Goal: Information Seeking & Learning: Learn about a topic

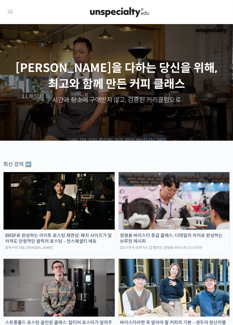
click at [13, 9] on icon at bounding box center [10, 12] width 8 height 8
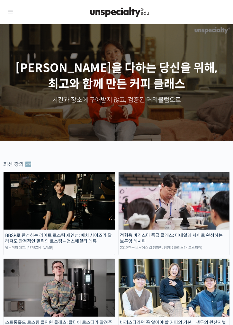
click at [186, 216] on img at bounding box center [174, 201] width 111 height 58
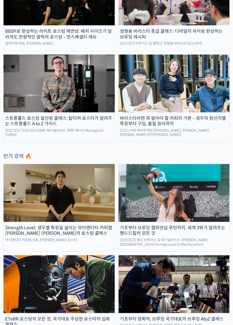
scroll to position [189, 0]
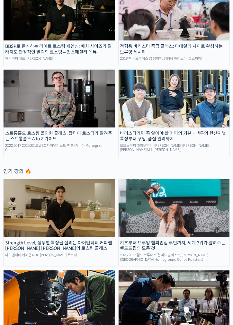
click at [130, 242] on div "기초부터 브루잉 챔피언십 루틴까지, 세계 3위가 알려주는 핸드드립의 모든 것" at bounding box center [174, 245] width 111 height 11
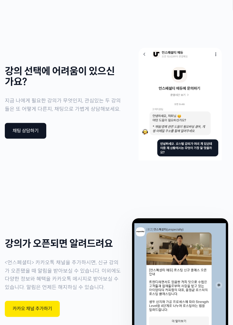
scroll to position [2194, 0]
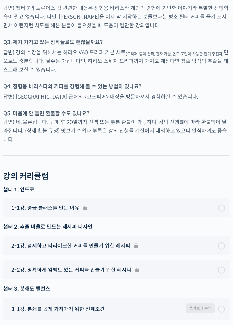
scroll to position [2017, 0]
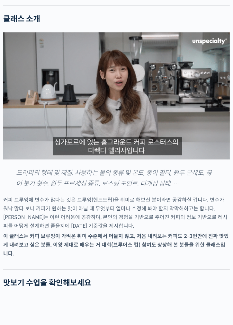
scroll to position [837, 0]
